Goal: Task Accomplishment & Management: Use online tool/utility

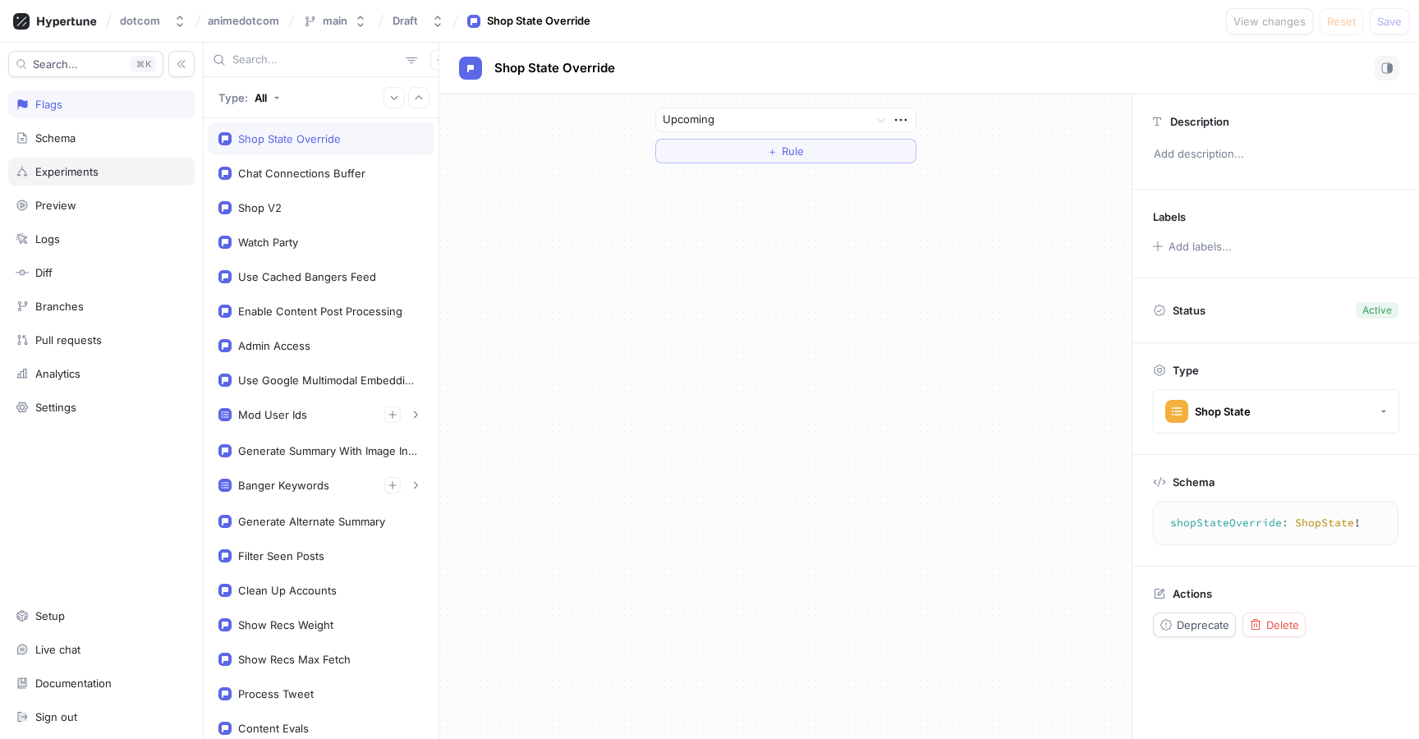
click at [92, 177] on div "Experiments" at bounding box center [66, 171] width 63 height 13
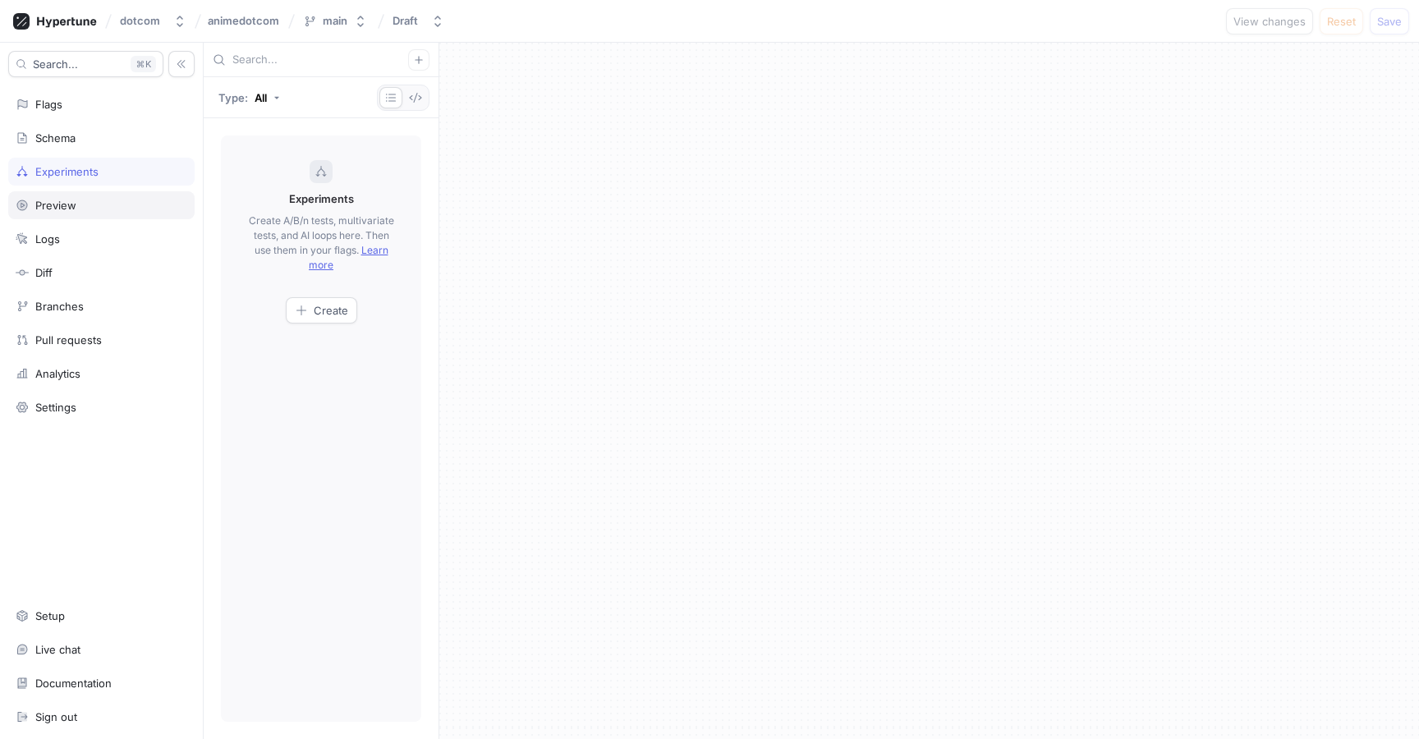
click at [80, 198] on div "Preview" at bounding box center [101, 205] width 186 height 28
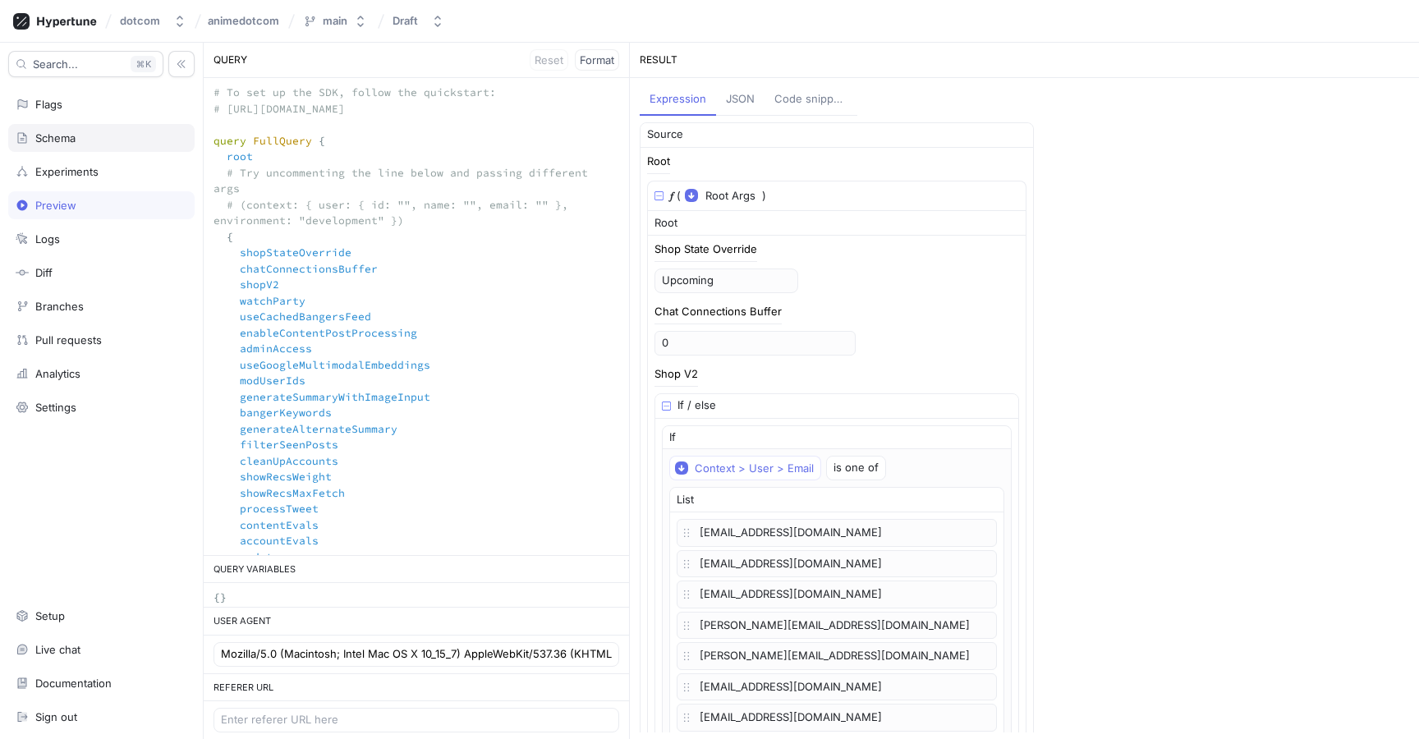
click at [95, 139] on div "Schema" at bounding box center [102, 137] width 172 height 13
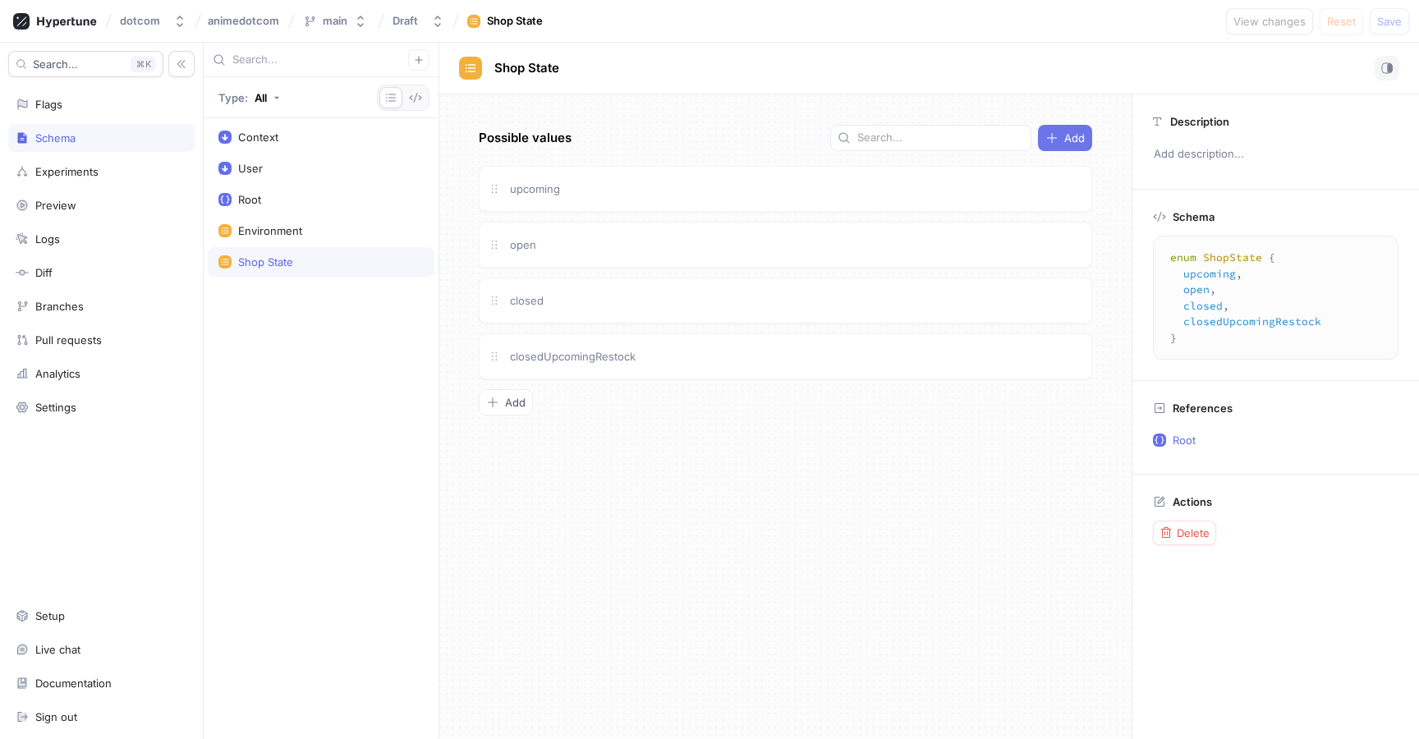
click at [1072, 142] on span "Add" at bounding box center [1074, 138] width 21 height 10
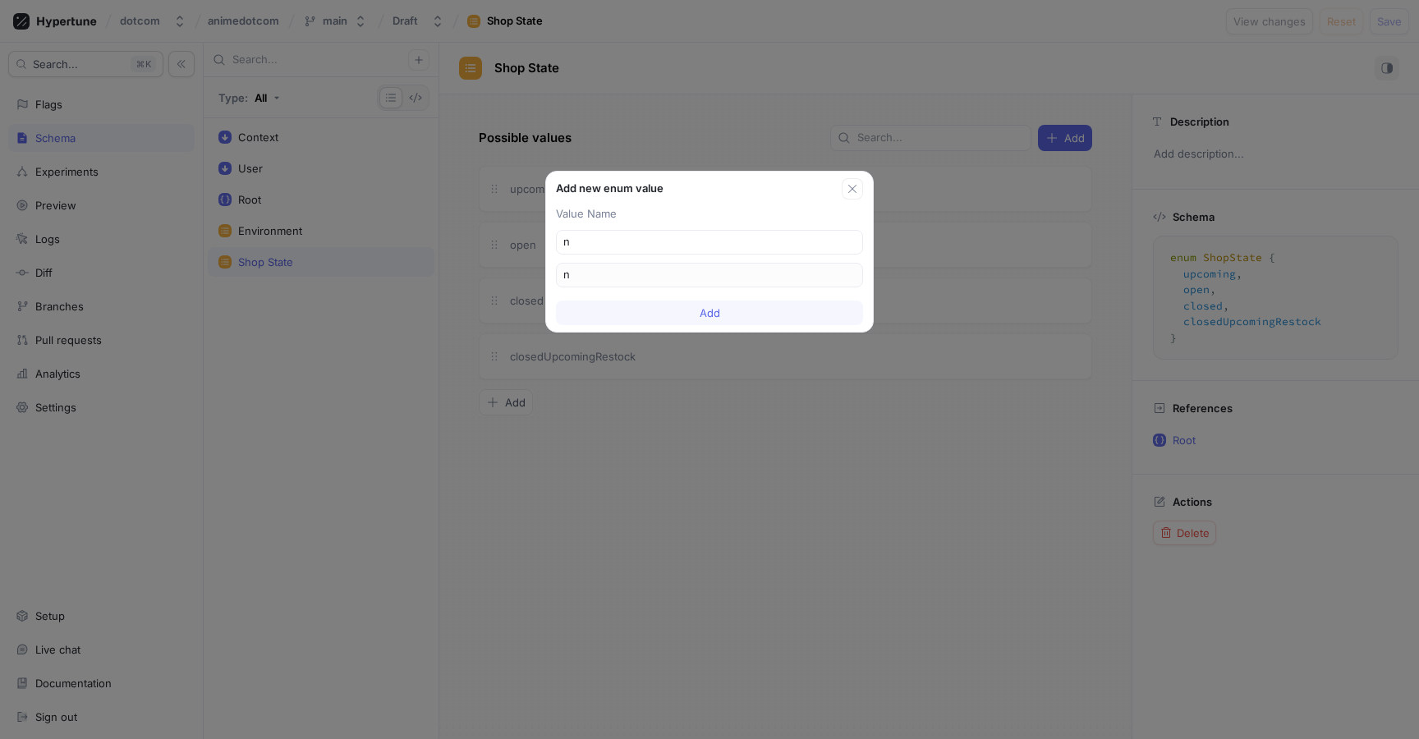
type input "no"
type input "non"
type input "none"
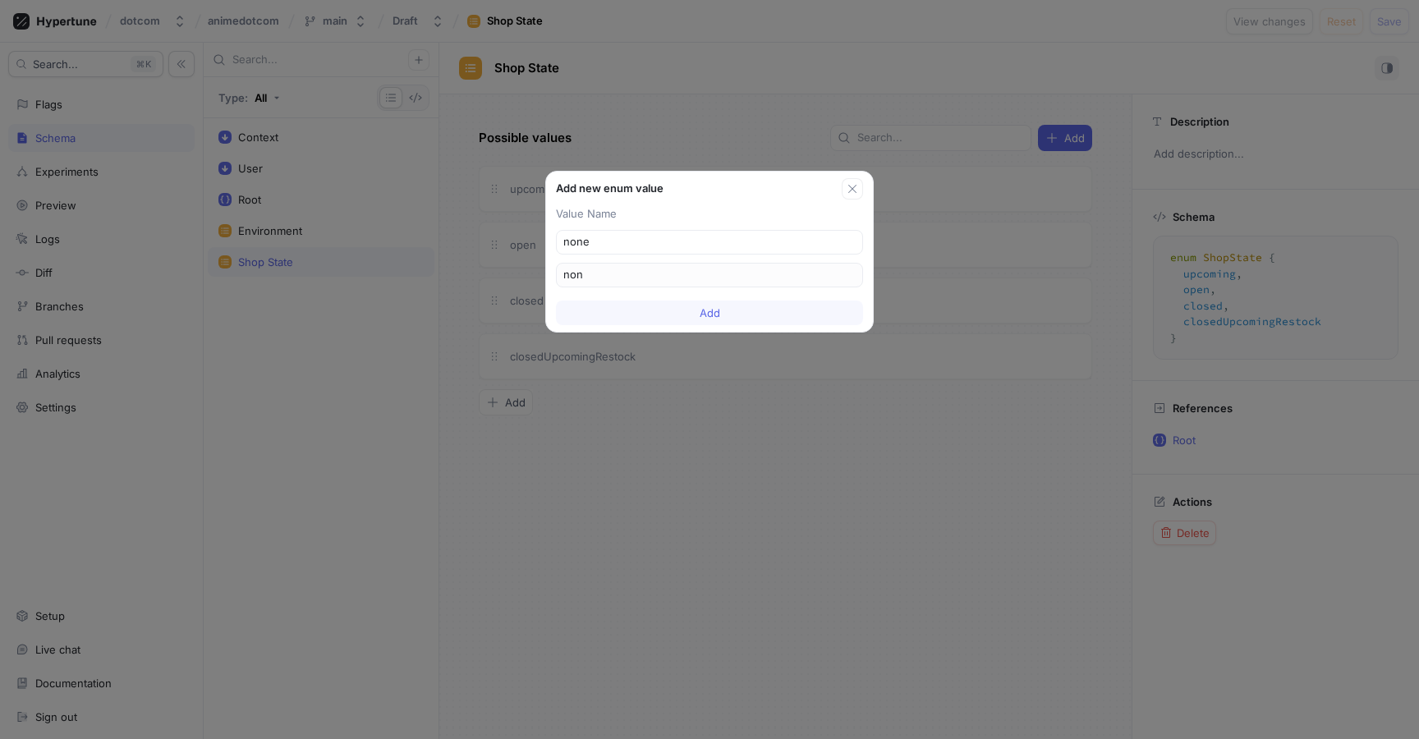
type input "none"
type input "non"
type input "none"
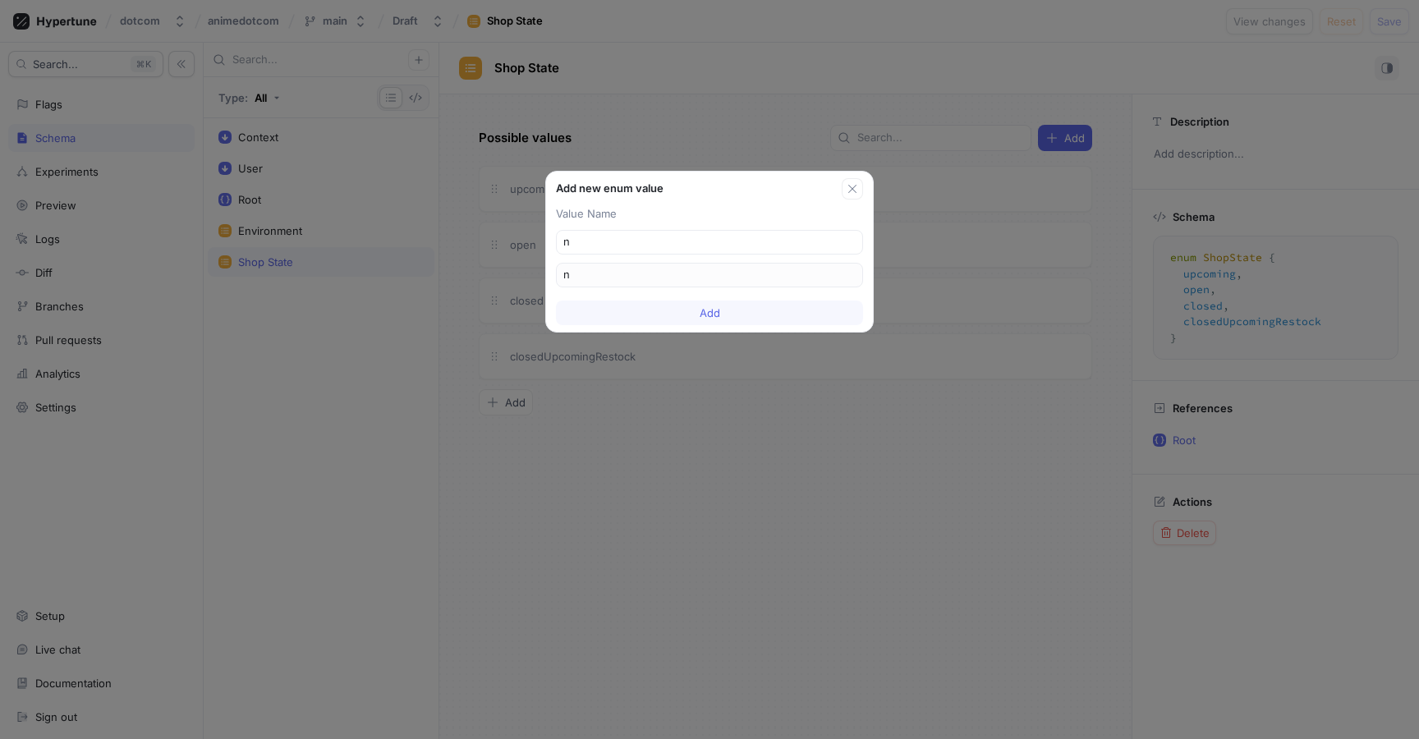
type input "nu"
type input "nul"
type input "null"
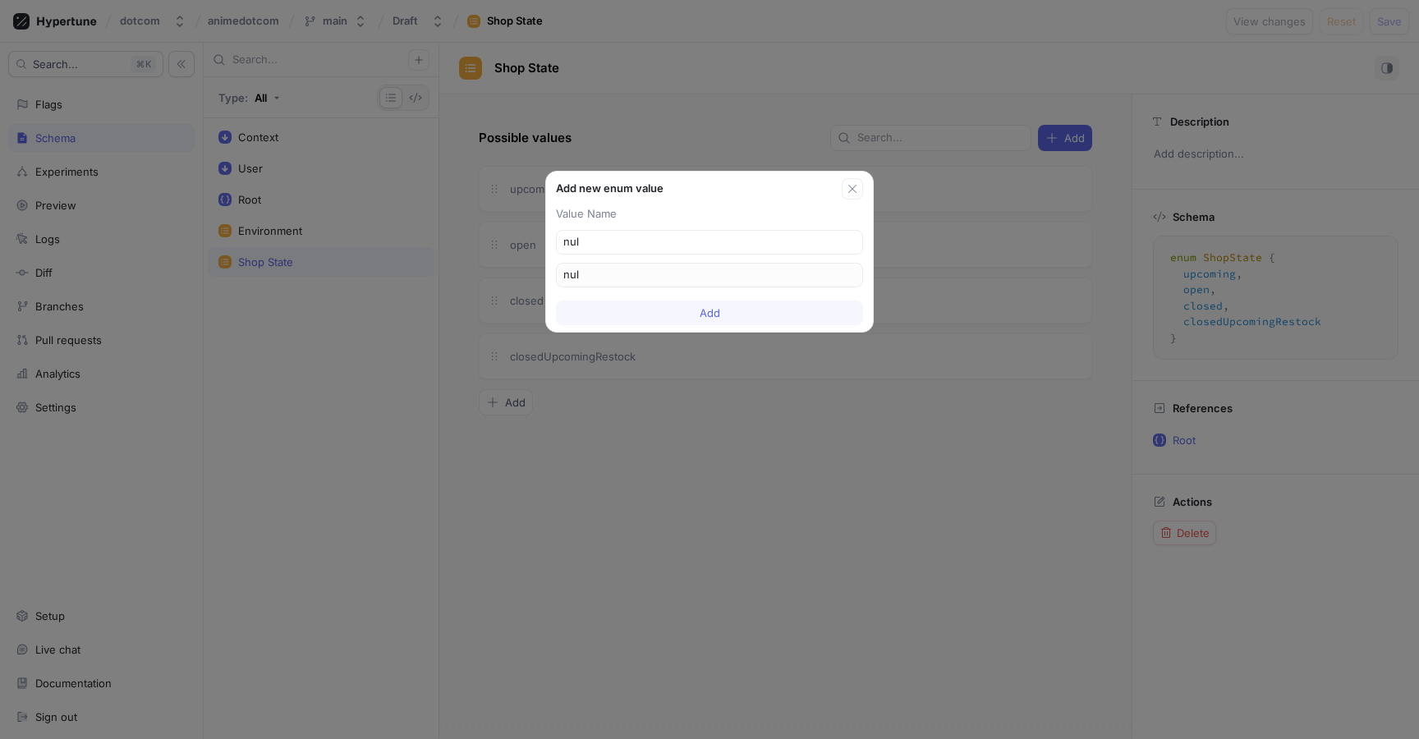
type input "null"
type input "nu"
type input "nul"
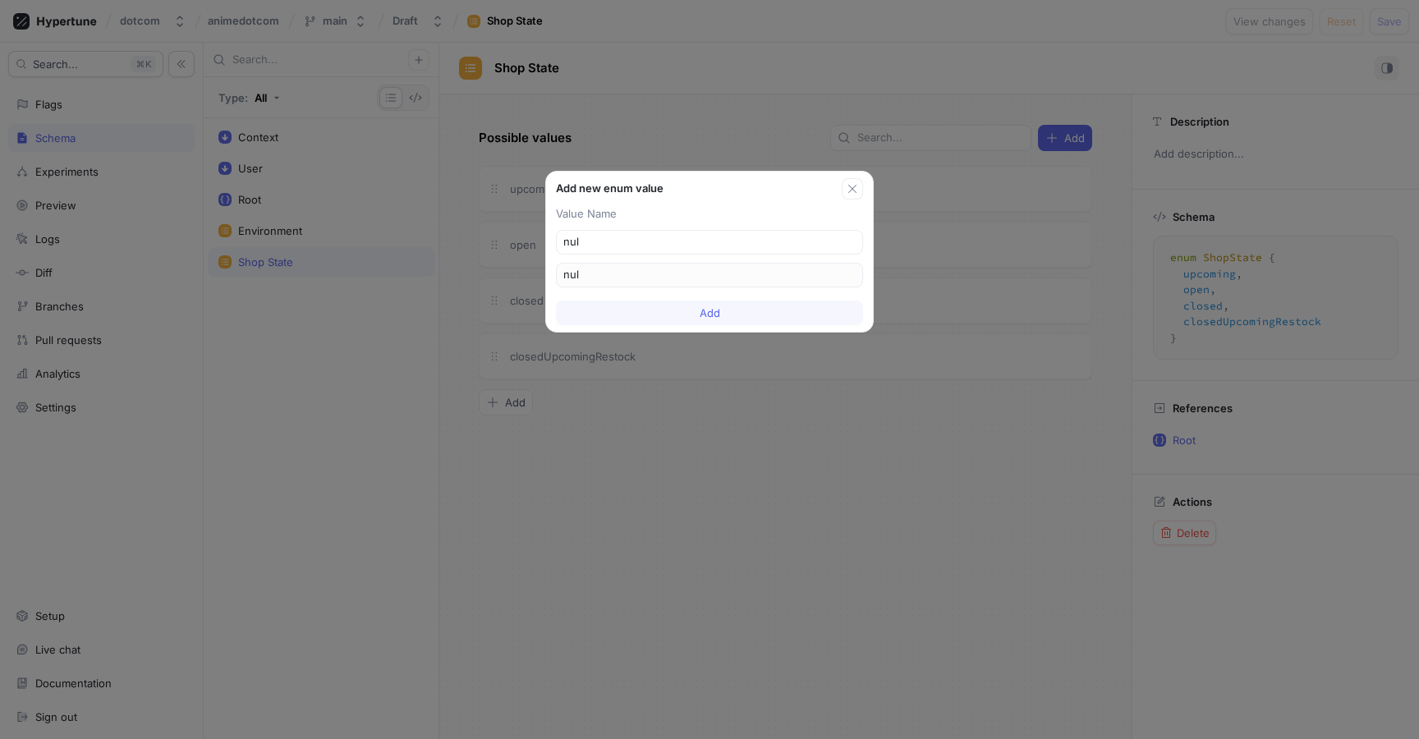
type input "null"
type input "no"
type input "non"
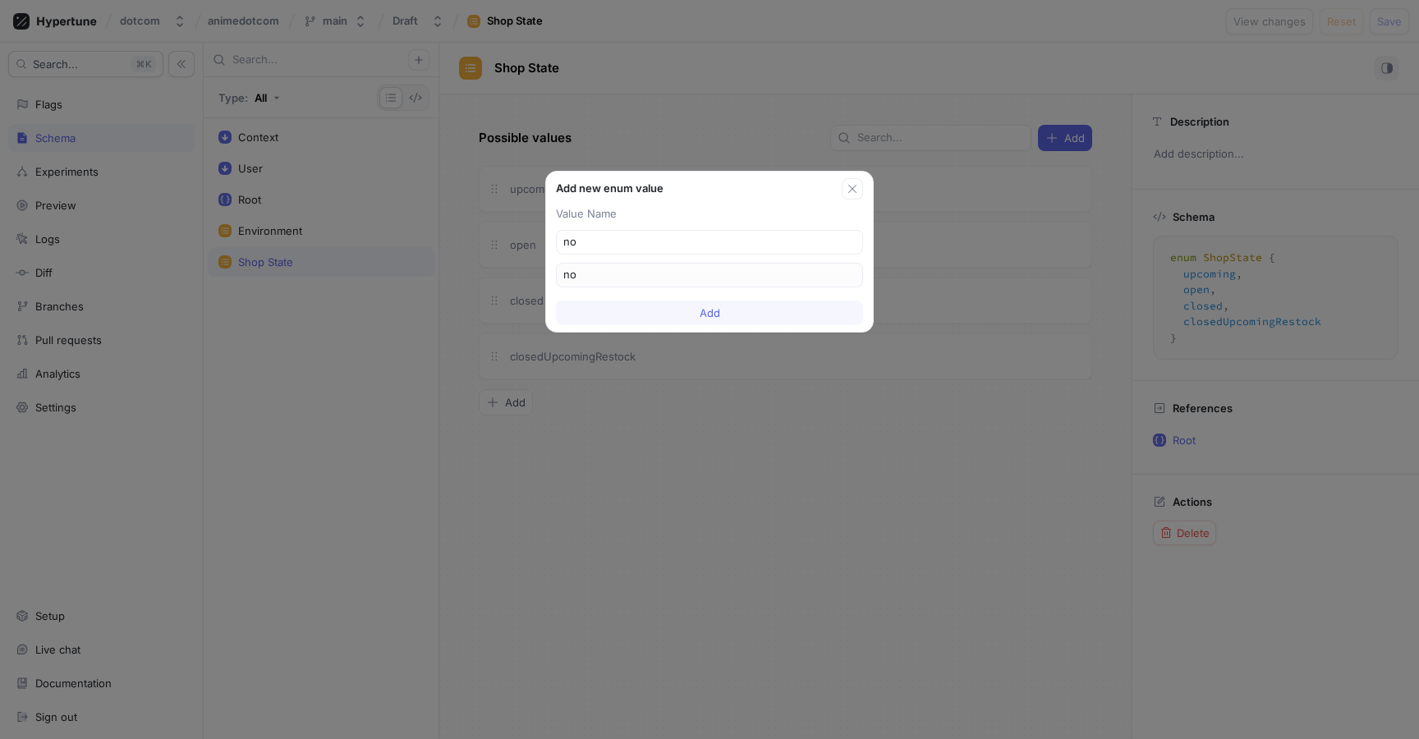
type input "non"
type input "none"
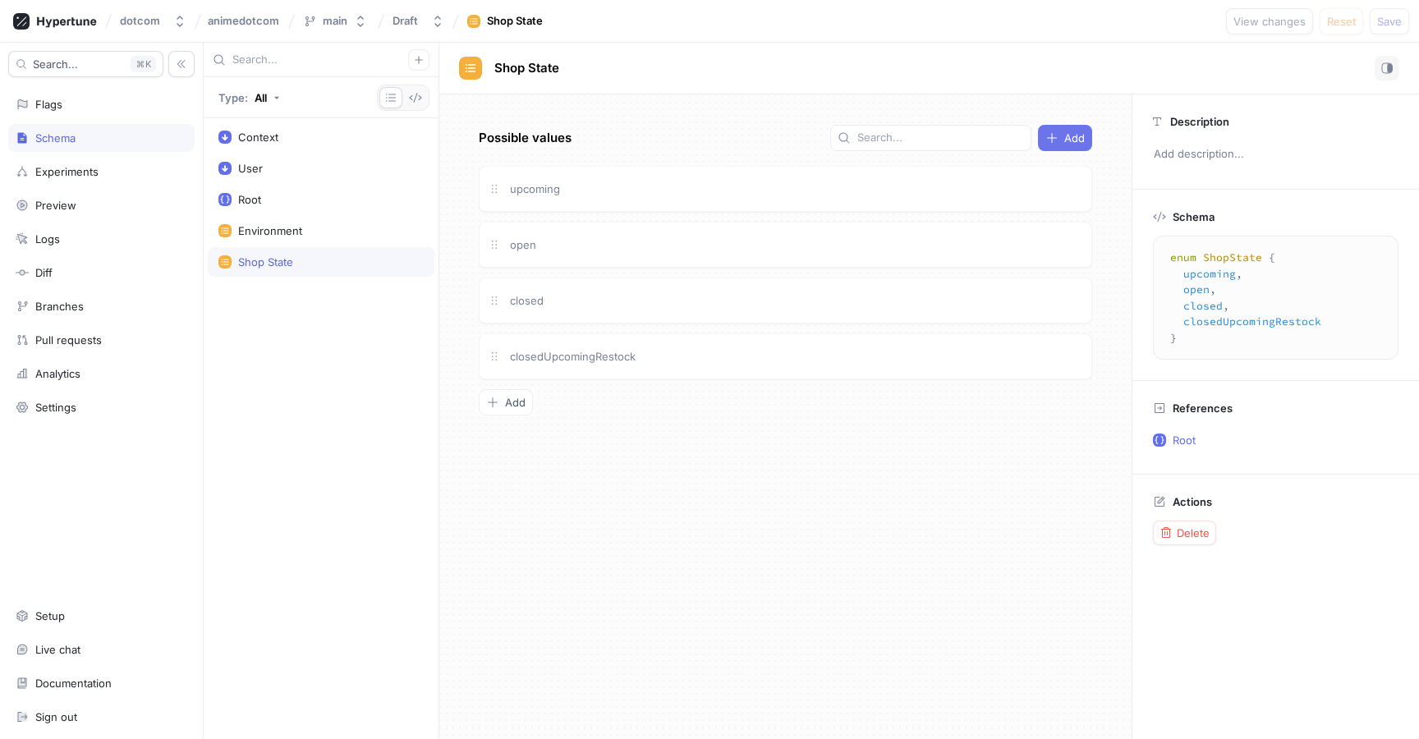
click at [1049, 148] on button "Add" at bounding box center [1065, 138] width 54 height 26
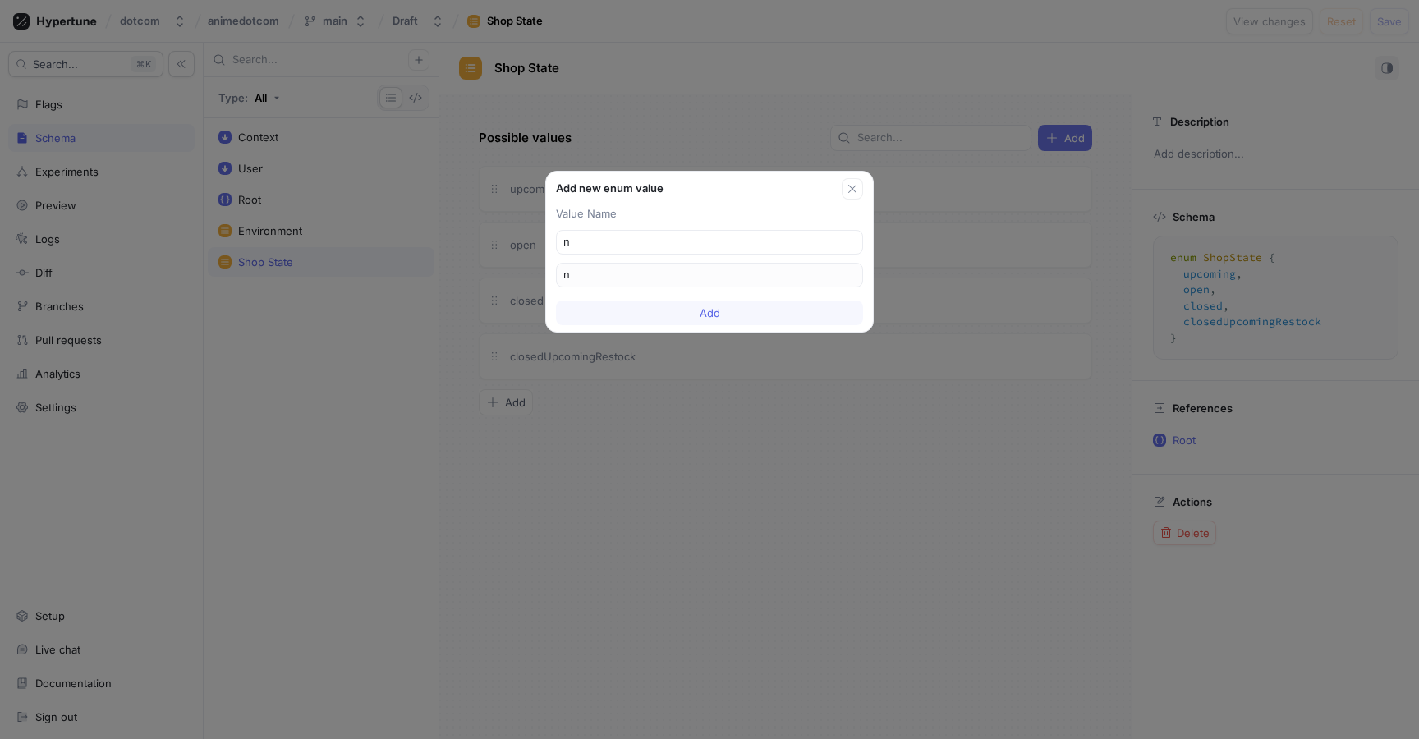
type input "no"
type input "non"
type input "none"
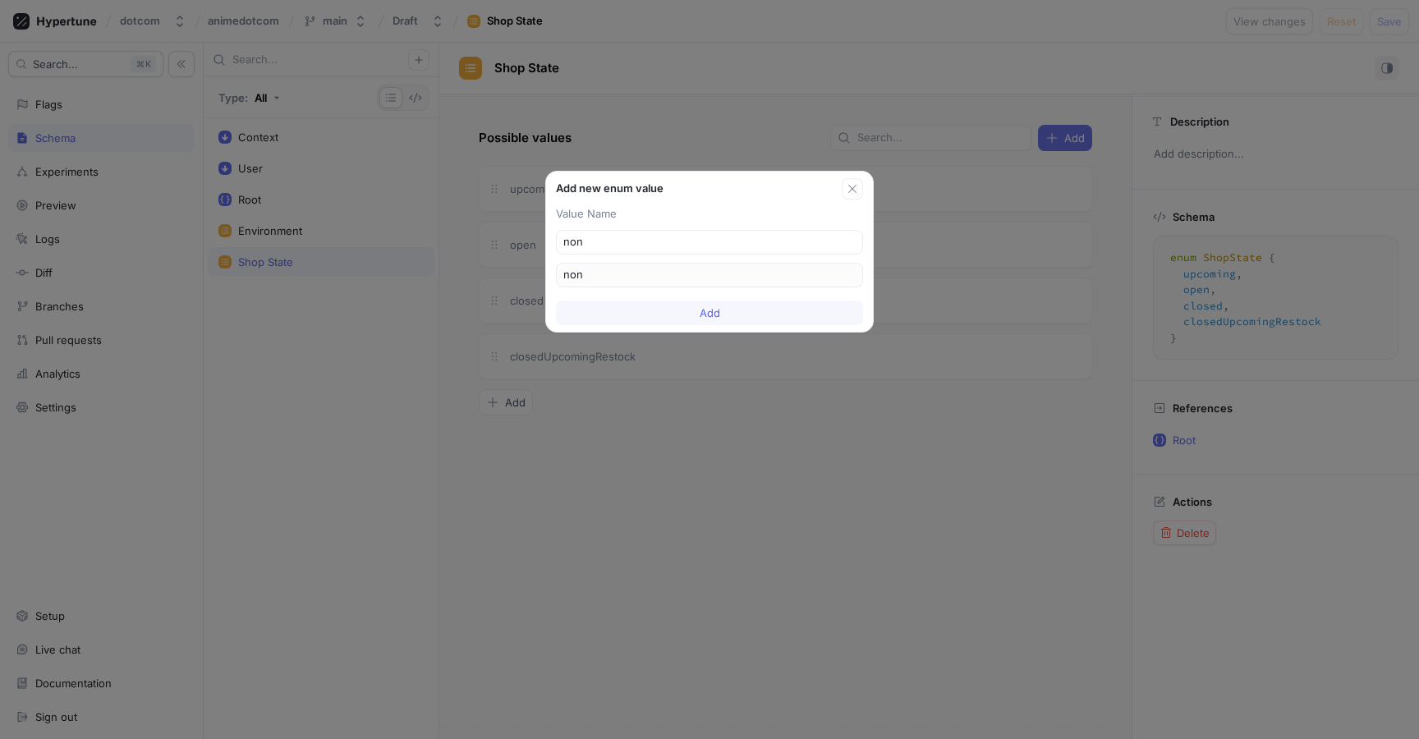
type input "none"
type input "aut"
type input "auto"
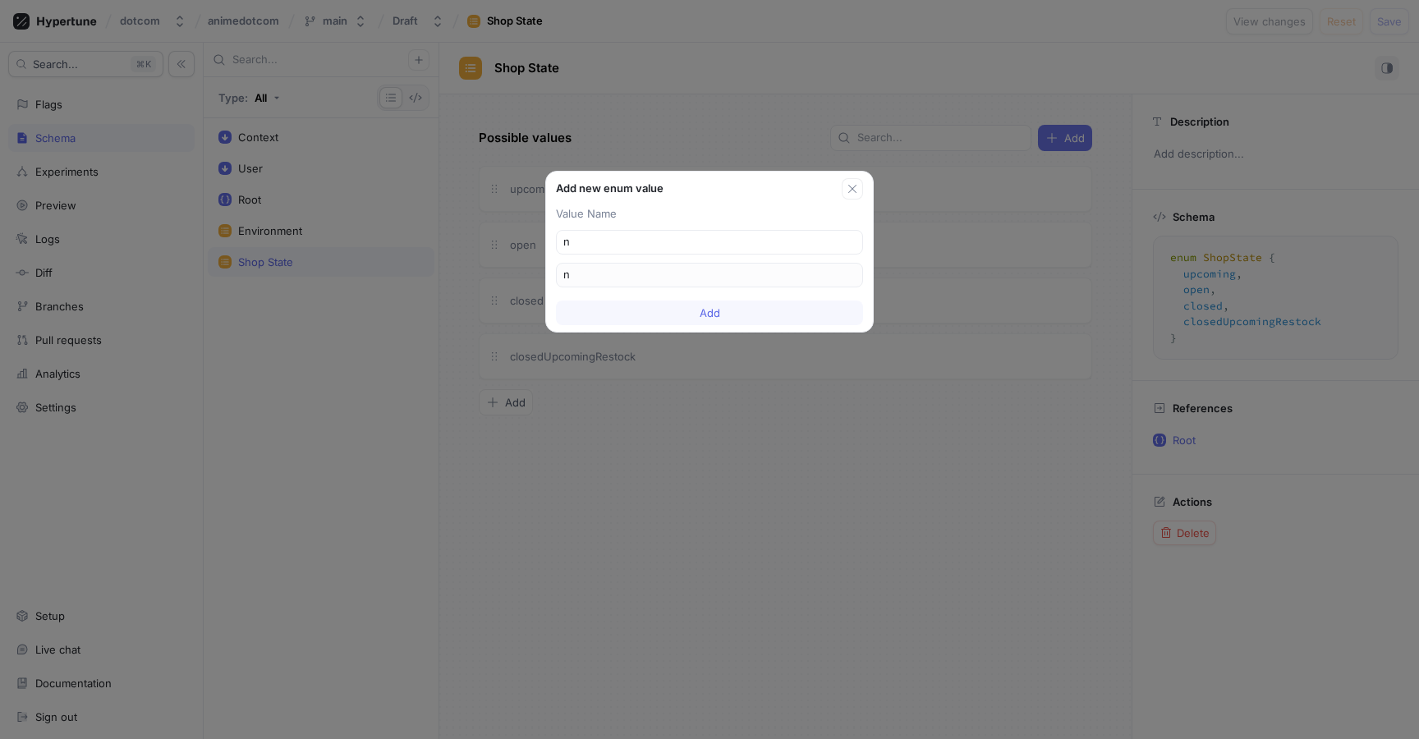
type input "no"
type input "aut"
type input "auto"
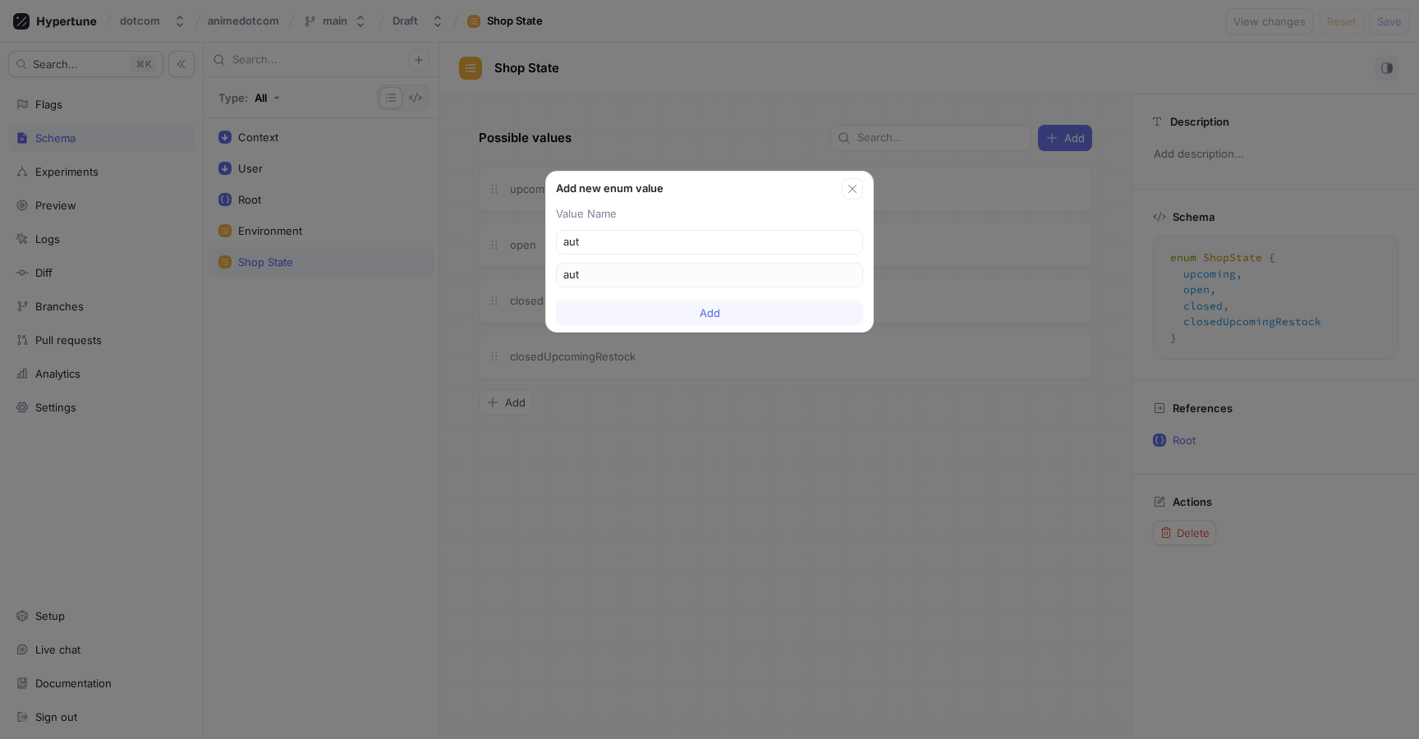
type input "auto"
click at [778, 315] on button "Add" at bounding box center [709, 313] width 307 height 25
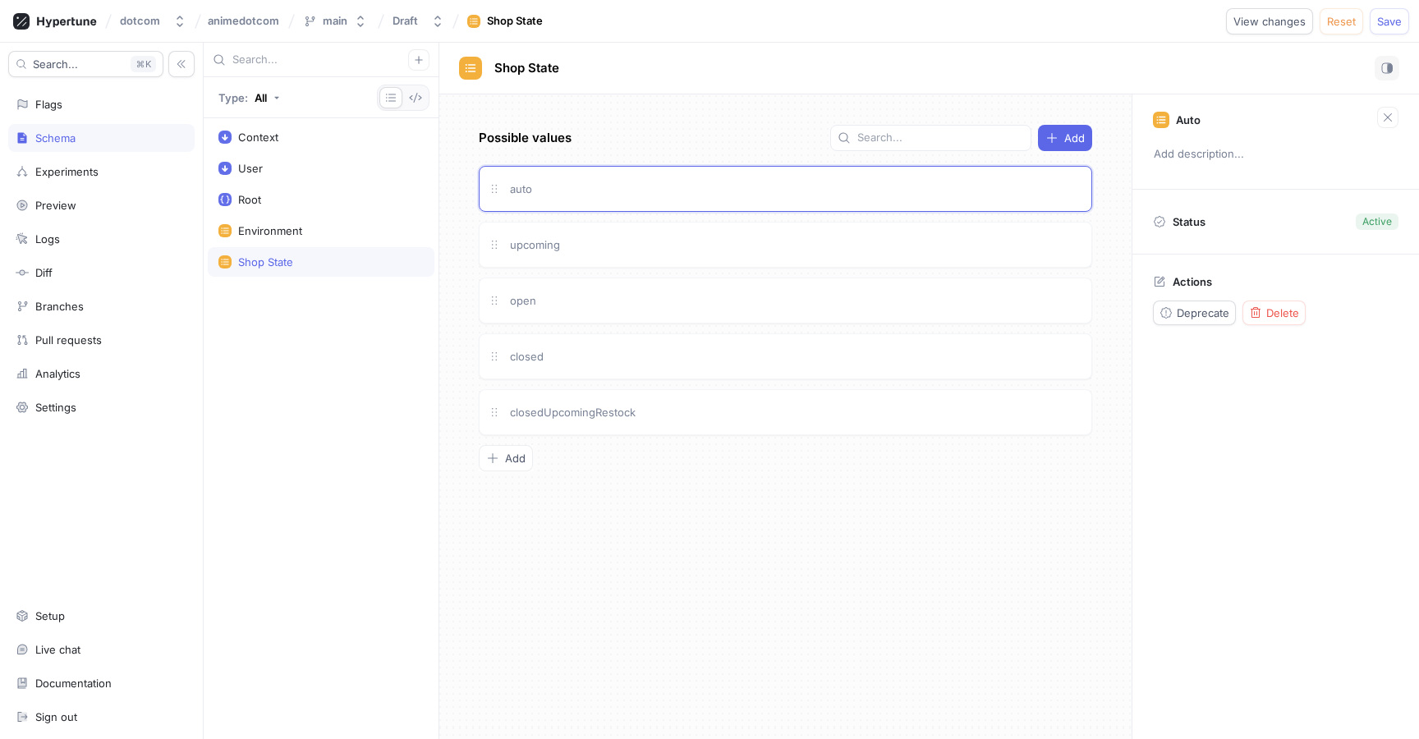
click at [1412, 11] on div "dotcom animedotcom main Draft Shop State View changes Reset Save" at bounding box center [709, 21] width 1419 height 43
click at [1402, 13] on button "Save" at bounding box center [1389, 21] width 39 height 26
click at [94, 107] on div "Flags" at bounding box center [102, 104] width 172 height 13
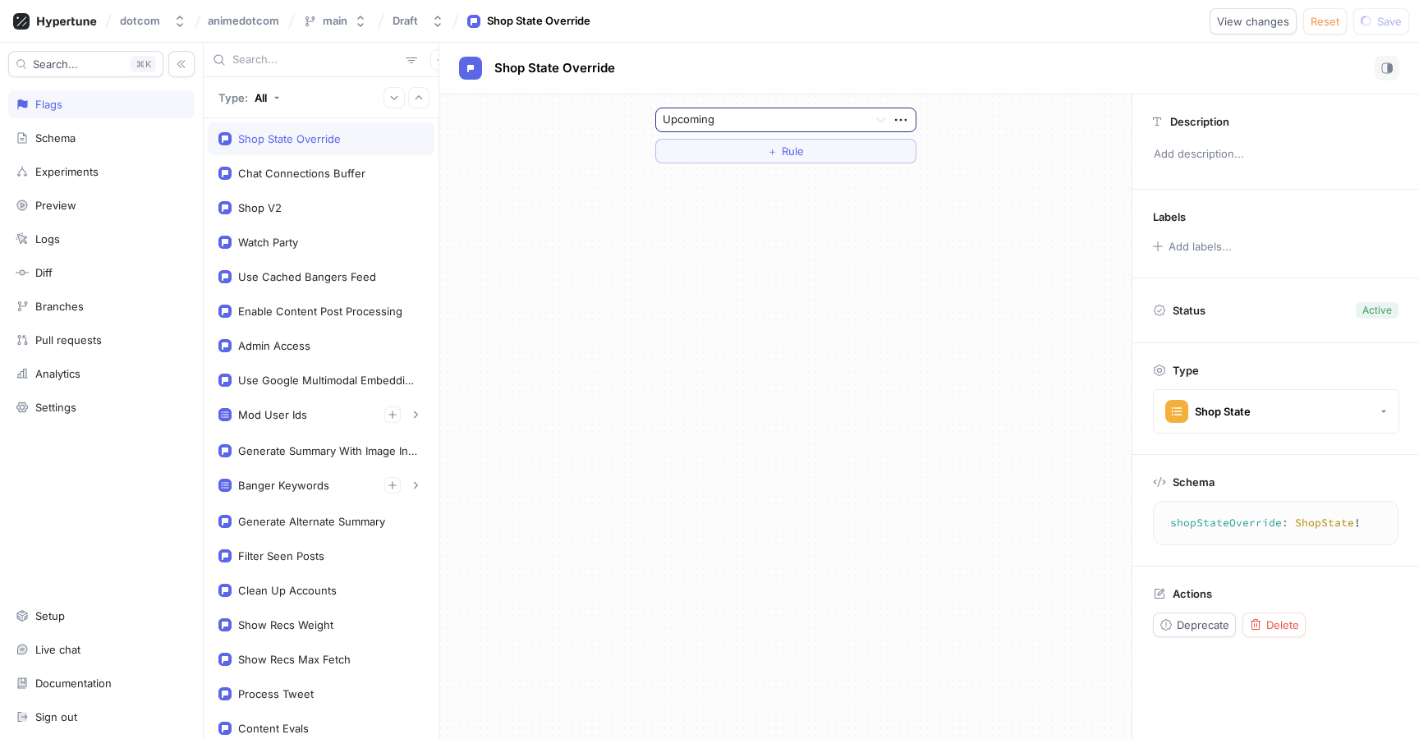
click at [819, 116] on div at bounding box center [762, 121] width 199 height 20
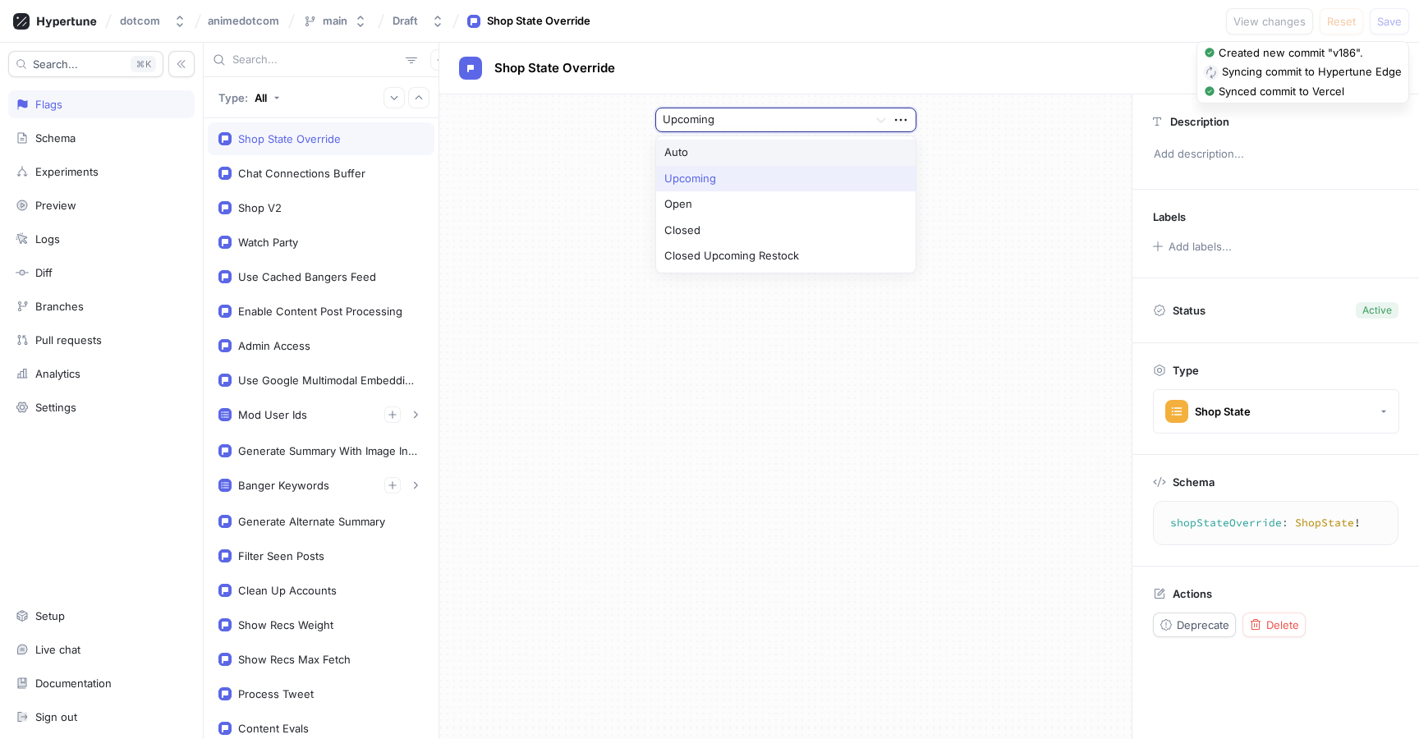
click at [750, 153] on div "Auto" at bounding box center [785, 153] width 259 height 26
click at [1388, 20] on span "Save" at bounding box center [1389, 21] width 25 height 10
